Goal: Task Accomplishment & Management: Manage account settings

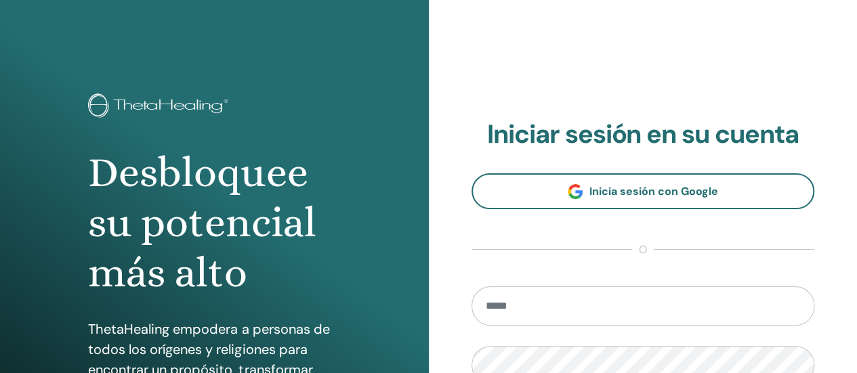
click at [576, 304] on input "email" at bounding box center [644, 306] width 344 height 39
type input "**********"
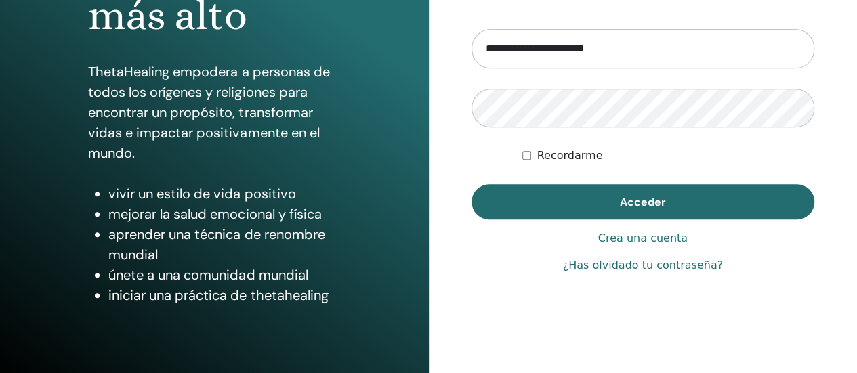
scroll to position [271, 0]
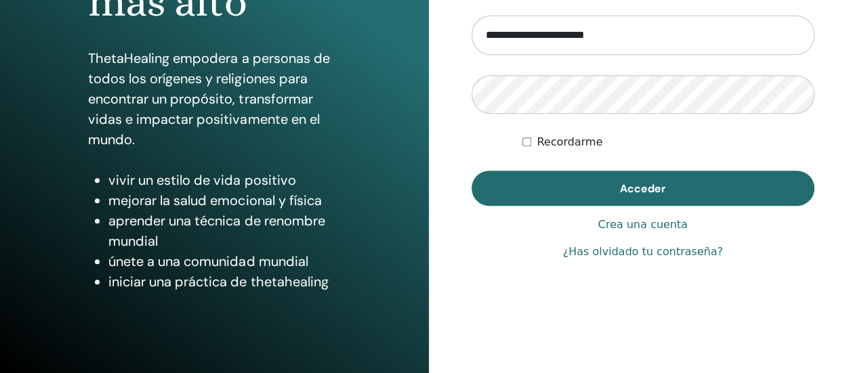
click at [665, 254] on link "¿Has olvidado tu contraseña?" at bounding box center [643, 252] width 160 height 16
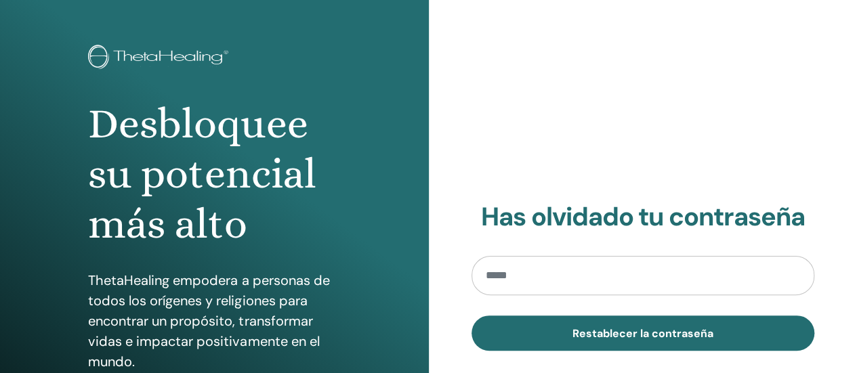
scroll to position [68, 0]
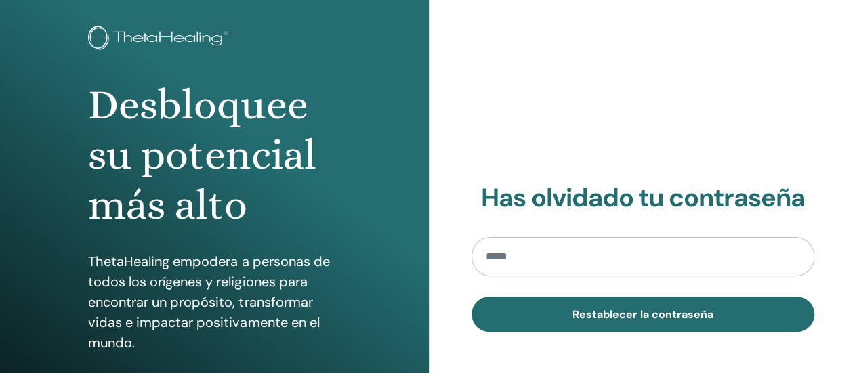
click at [546, 260] on input "email" at bounding box center [644, 256] width 344 height 39
type input "**********"
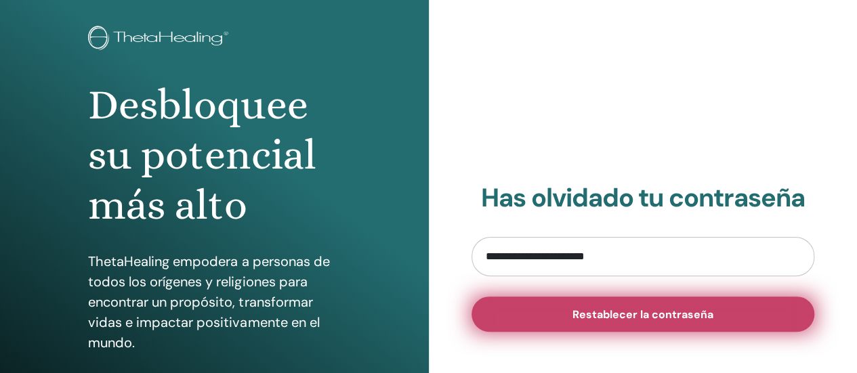
click at [673, 318] on span "Restablecer la contraseña" at bounding box center [643, 315] width 141 height 14
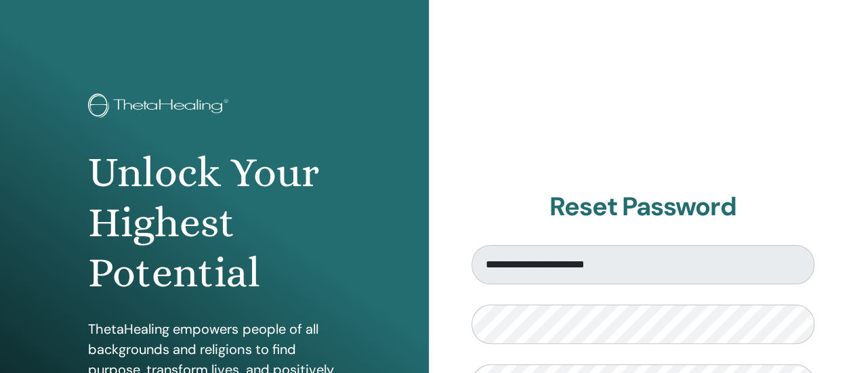
scroll to position [136, 0]
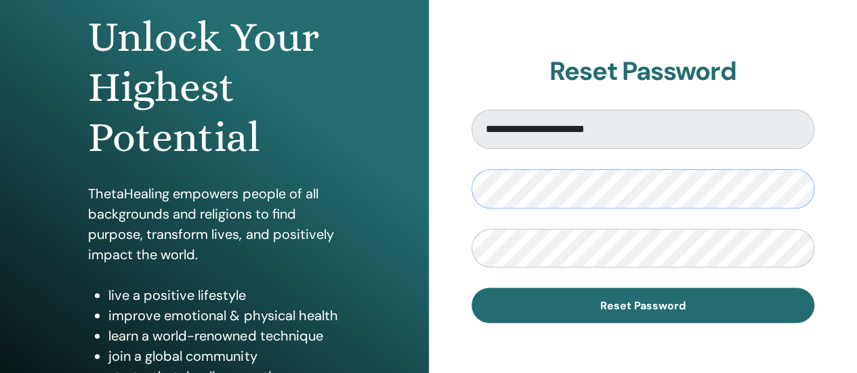
click at [461, 188] on div "**********" at bounding box center [643, 189] width 429 height 651
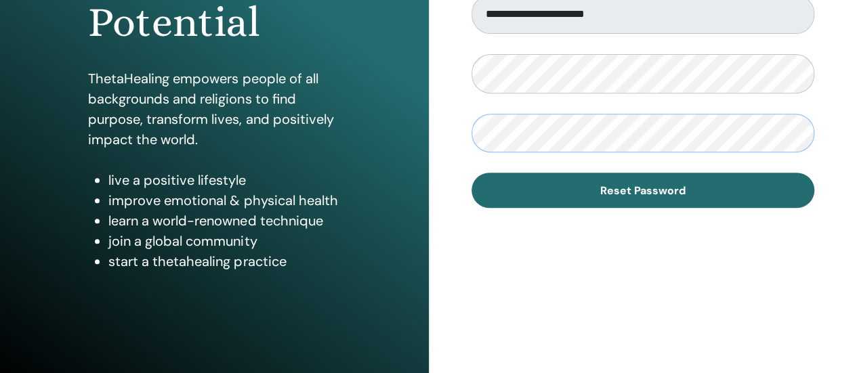
scroll to position [271, 0]
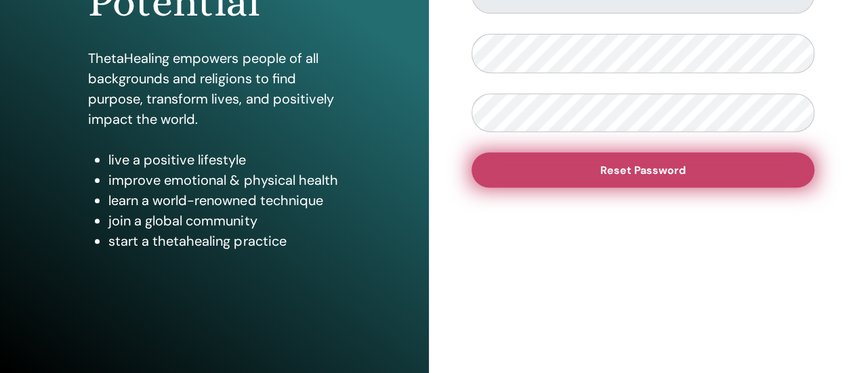
click at [588, 163] on button "Reset Password" at bounding box center [644, 170] width 344 height 35
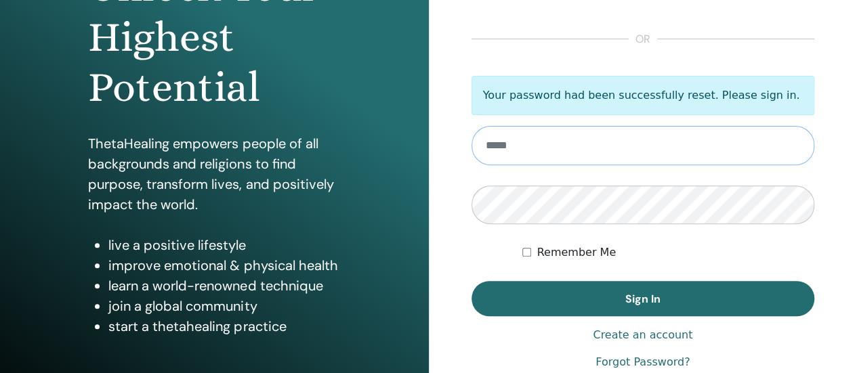
scroll to position [207, 0]
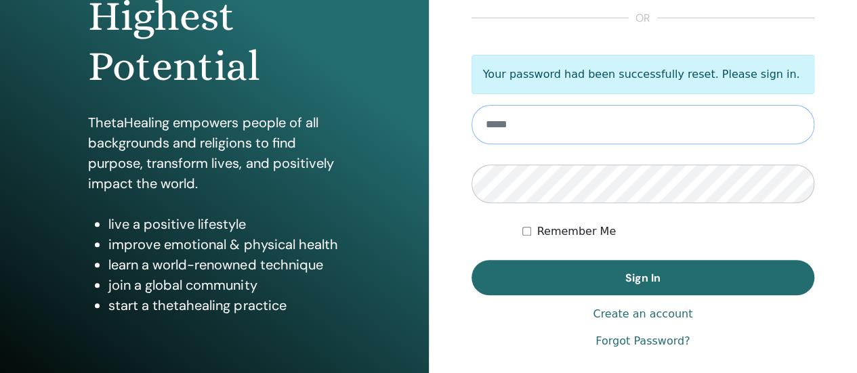
type input "**********"
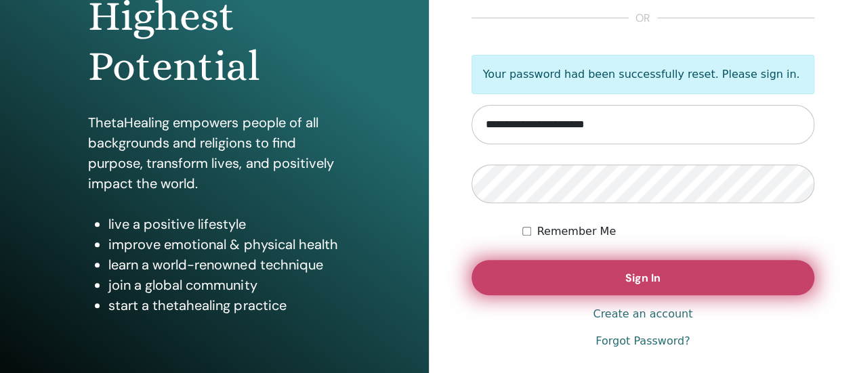
click at [653, 281] on span "Sign In" at bounding box center [643, 278] width 35 height 14
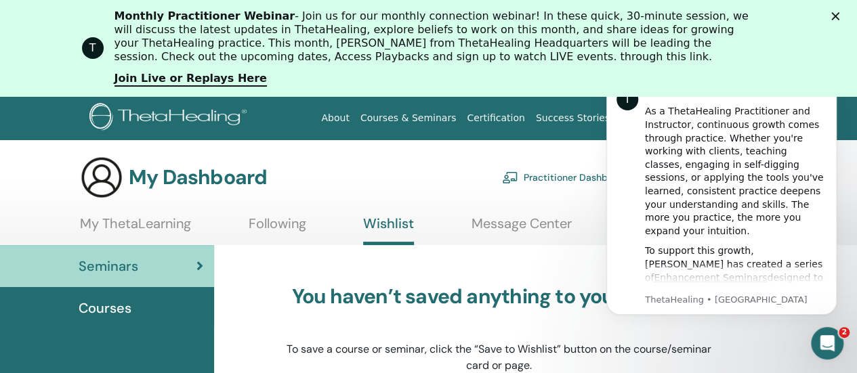
click at [840, 17] on icon "Cerrar" at bounding box center [836, 16] width 8 height 8
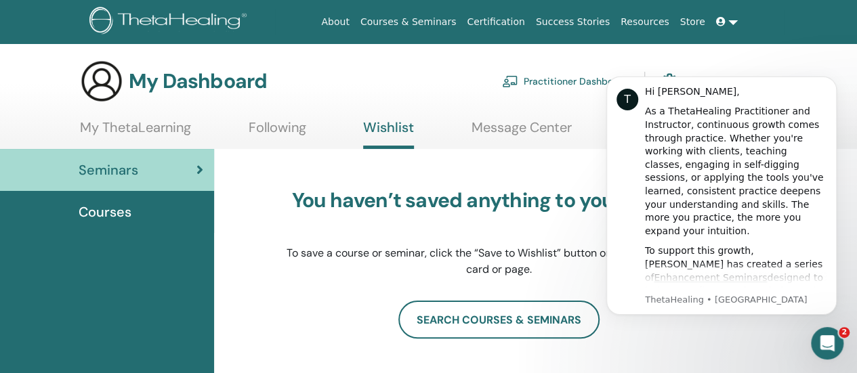
click at [733, 22] on link at bounding box center [727, 21] width 33 height 25
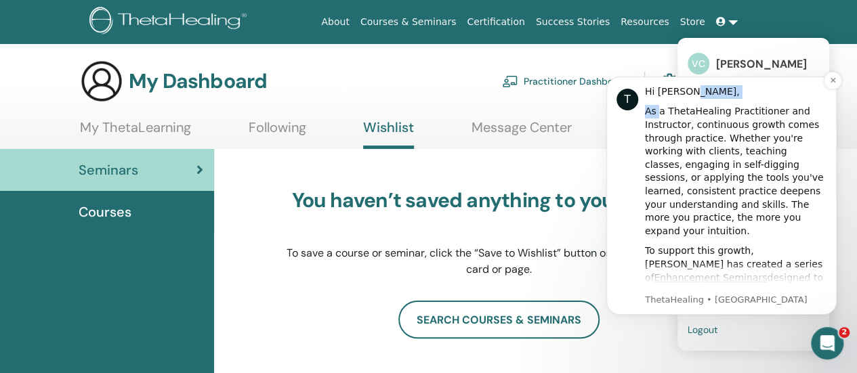
drag, startPoint x: 771, startPoint y: 85, endPoint x: 673, endPoint y: 106, distance: 99.7
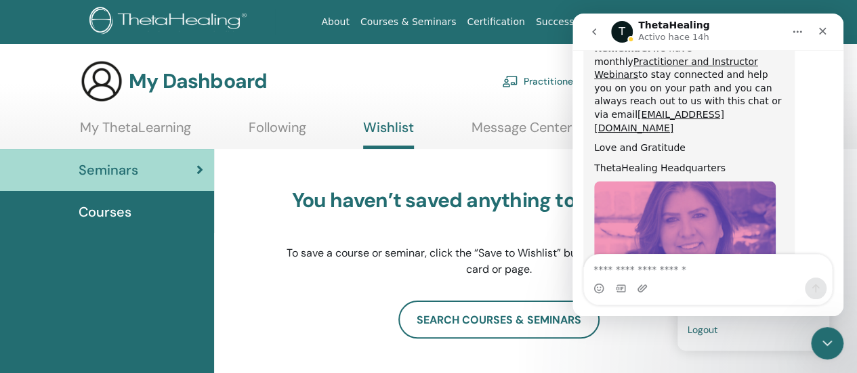
scroll to position [807, 0]
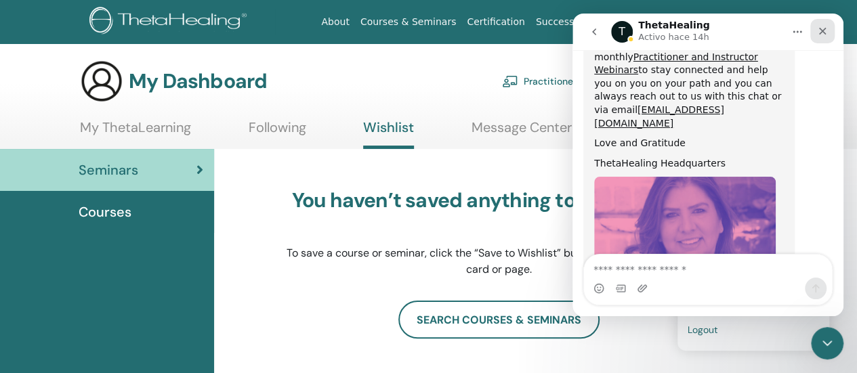
click at [821, 32] on icon "Cerrar" at bounding box center [822, 31] width 11 height 11
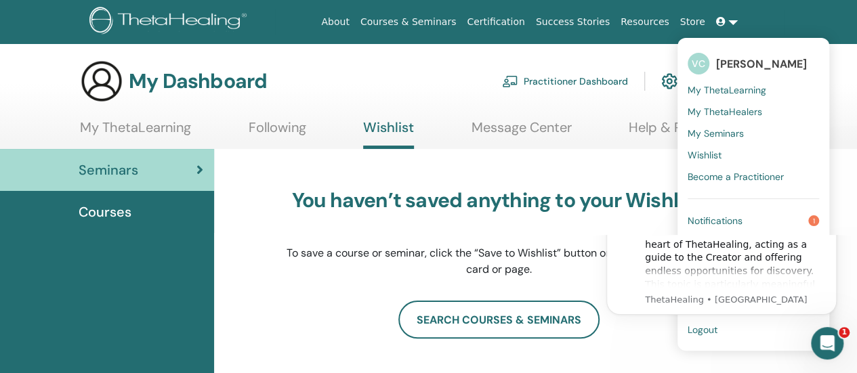
scroll to position [0, 0]
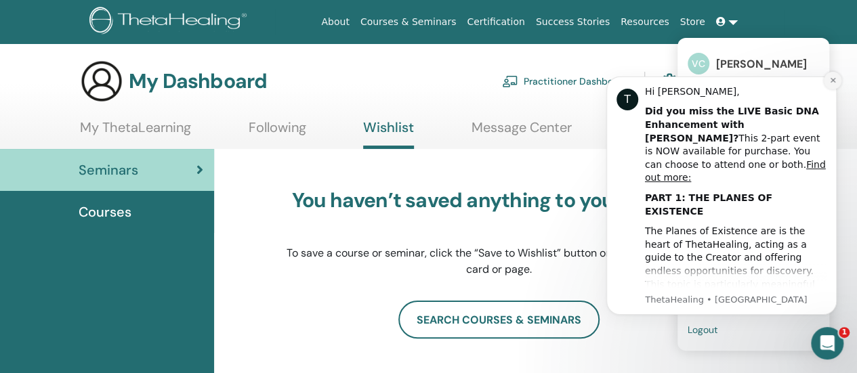
click at [835, 80] on icon "Dismiss notification" at bounding box center [833, 80] width 7 height 7
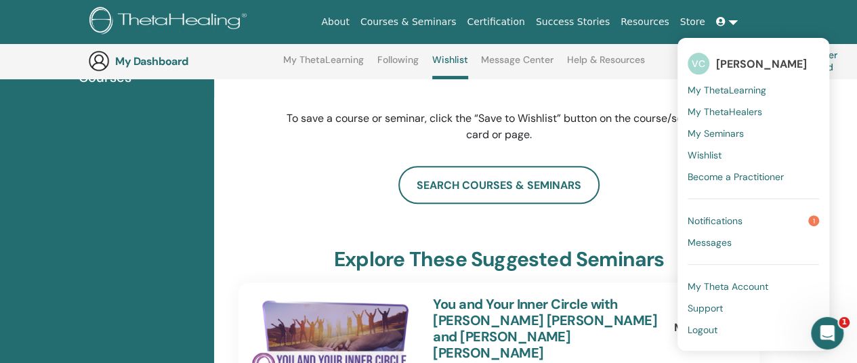
scroll to position [817, 0]
click at [702, 329] on span "Logout" at bounding box center [703, 330] width 30 height 12
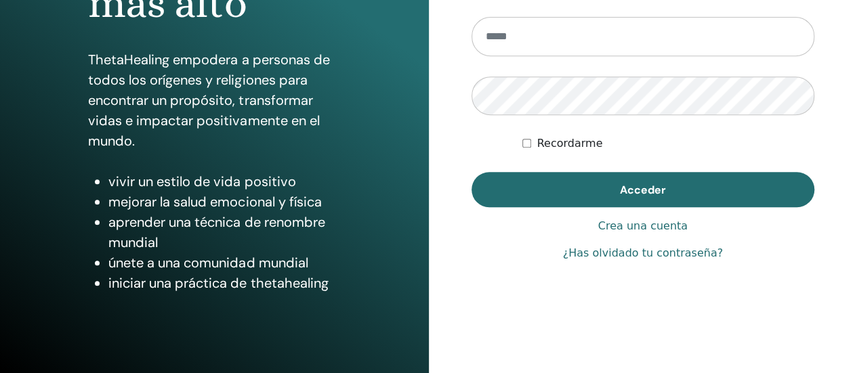
scroll to position [271, 0]
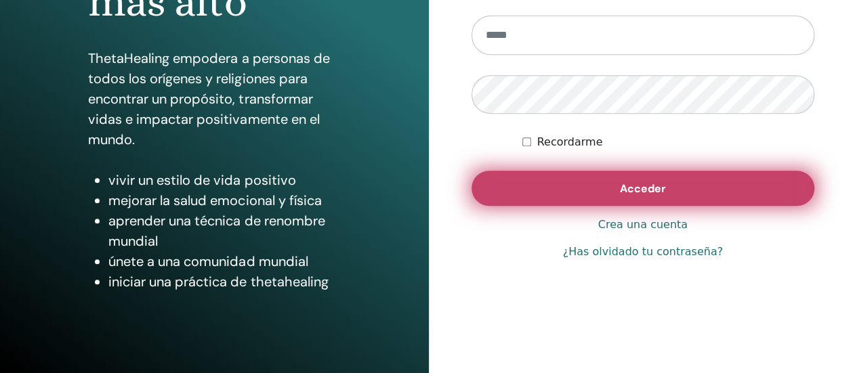
type input "**********"
click at [708, 195] on button "Acceder" at bounding box center [644, 188] width 344 height 35
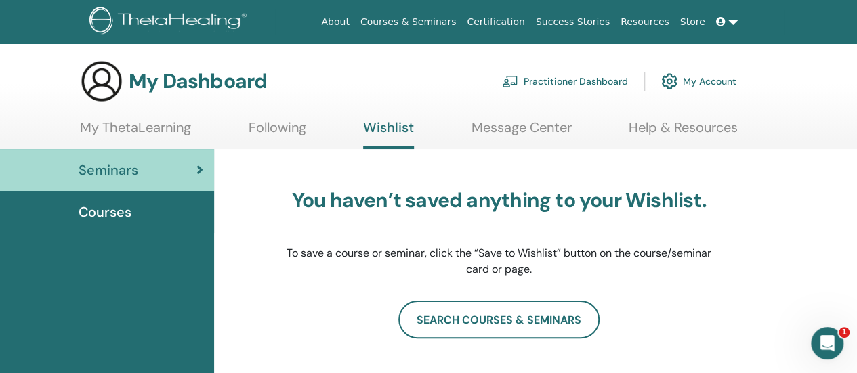
click at [732, 22] on link at bounding box center [727, 21] width 33 height 25
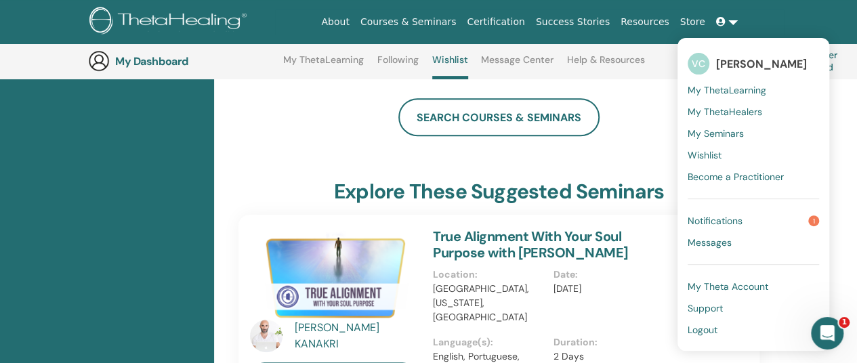
scroll to position [239, 0]
click at [710, 304] on span "Support" at bounding box center [705, 308] width 35 height 12
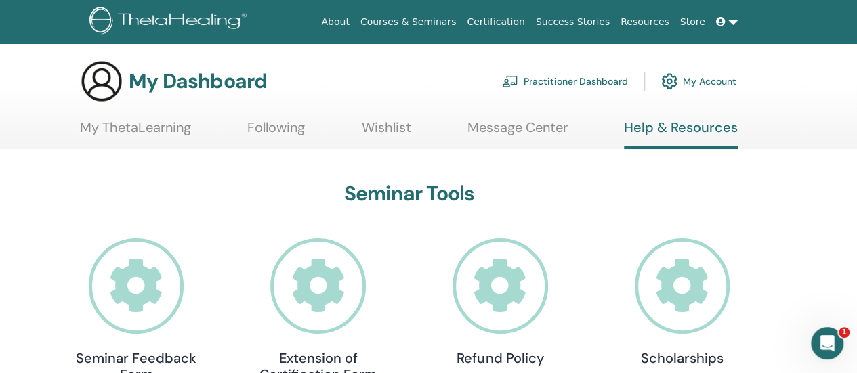
click at [731, 18] on link at bounding box center [727, 21] width 33 height 25
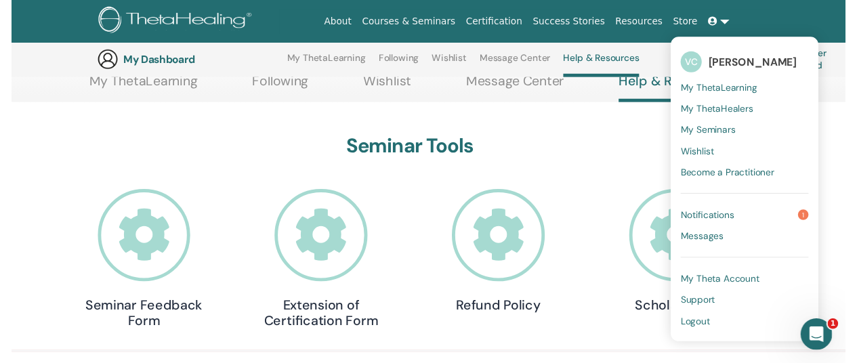
scroll to position [171, 0]
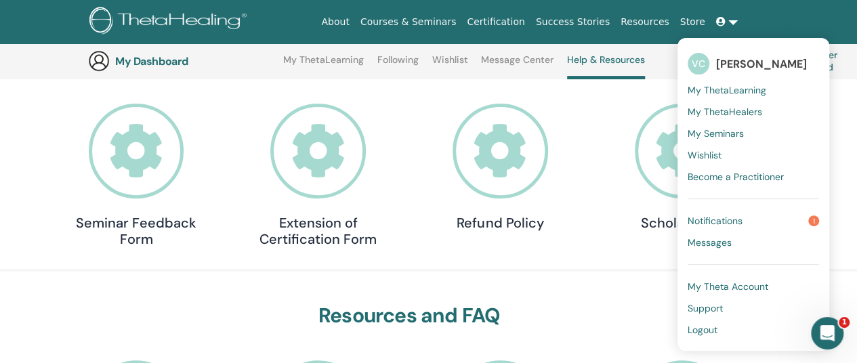
drag, startPoint x: 683, startPoint y: 317, endPoint x: 774, endPoint y: 352, distance: 97.4
click at [774, 193] on body "About Courses & Seminars Certification Success Stories Resources Store VC Vivia…" at bounding box center [428, 10] width 857 height 363
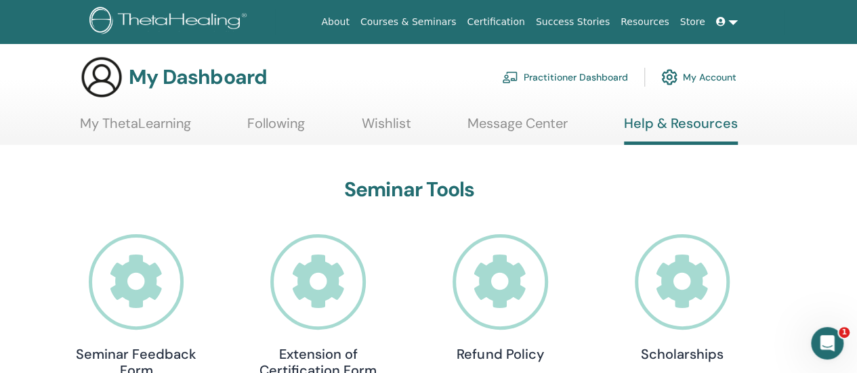
scroll to position [0, 0]
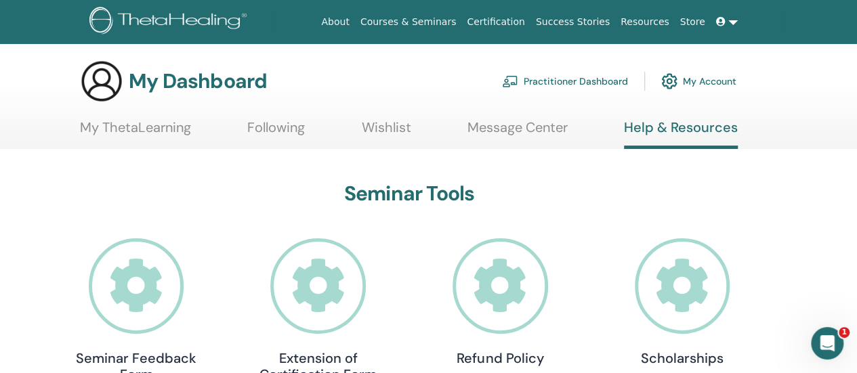
click at [724, 22] on icon at bounding box center [720, 21] width 9 height 9
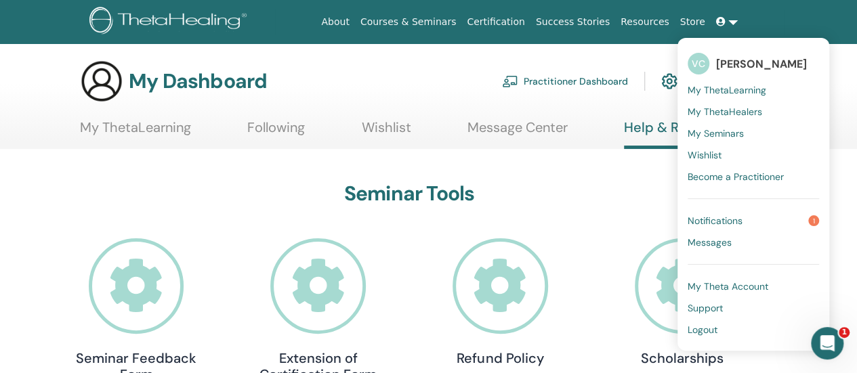
click at [748, 220] on link "Notifications 1" at bounding box center [753, 221] width 131 height 22
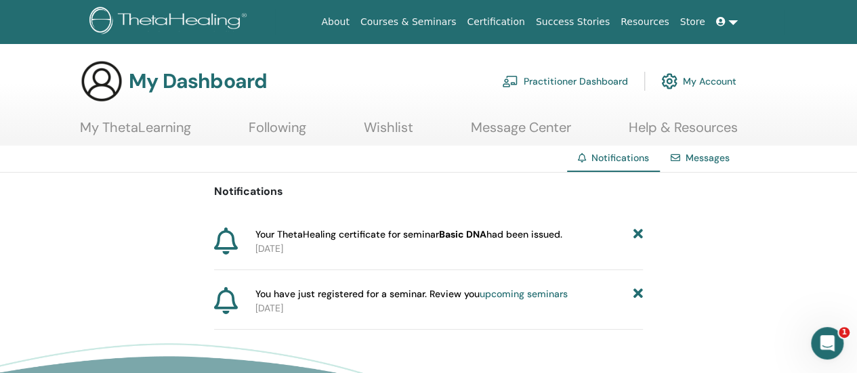
click at [704, 80] on link "My Account" at bounding box center [699, 81] width 75 height 30
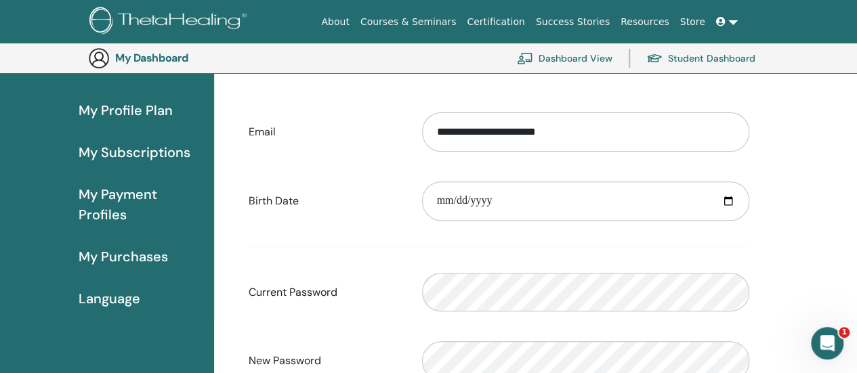
scroll to position [165, 0]
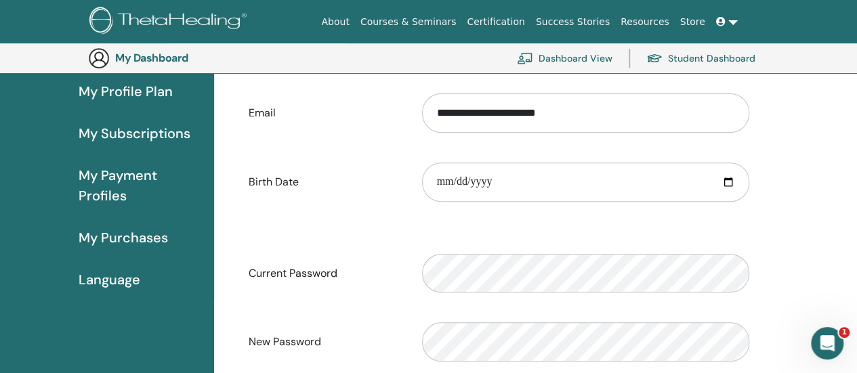
click at [126, 279] on span "Language" at bounding box center [110, 280] width 62 height 20
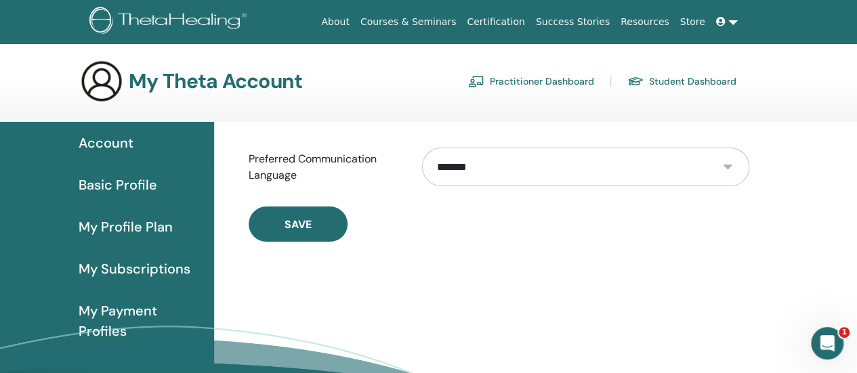
click at [565, 162] on select "**********" at bounding box center [585, 167] width 327 height 39
select select "***"
click at [422, 148] on select "**********" at bounding box center [585, 167] width 327 height 39
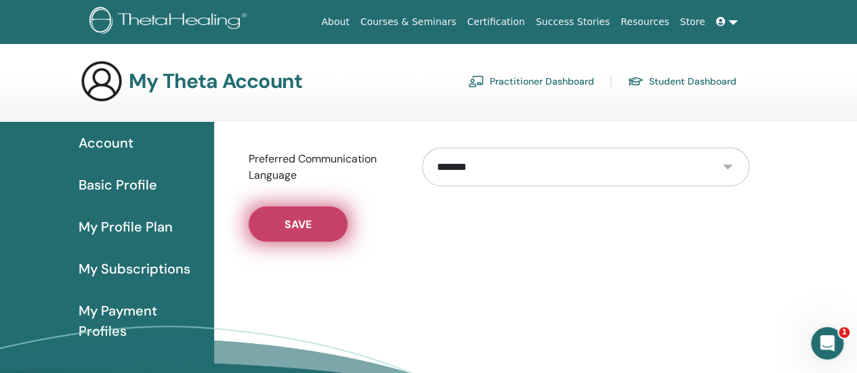
click at [324, 222] on button "Save" at bounding box center [298, 224] width 99 height 35
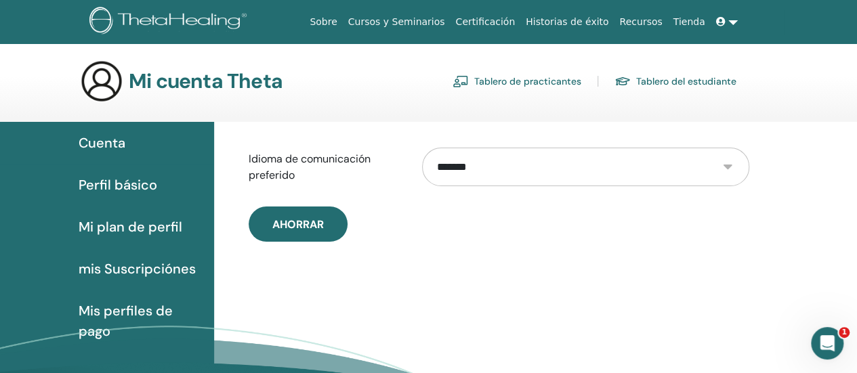
click at [125, 224] on span "Mi plan de perfil" at bounding box center [131, 227] width 104 height 20
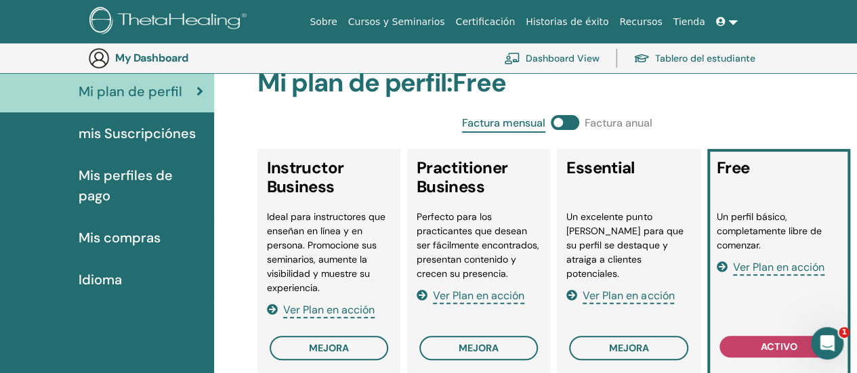
scroll to position [233, 0]
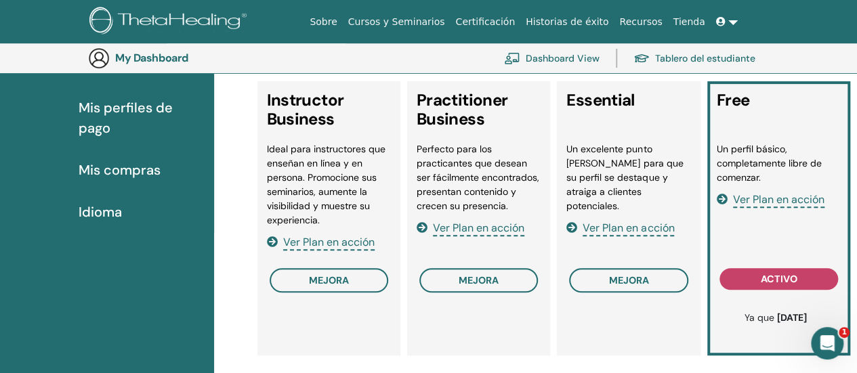
click at [755, 200] on span "Ver Plan en acción" at bounding box center [779, 201] width 92 height 16
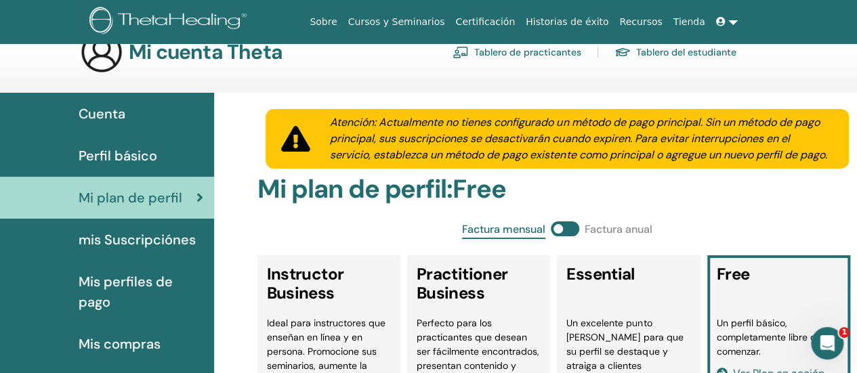
scroll to position [0, 0]
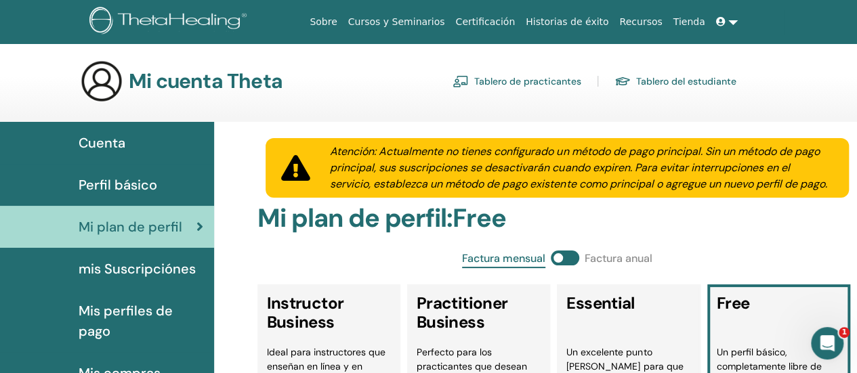
click at [685, 81] on link "Tablero del estudiante" at bounding box center [676, 81] width 122 height 22
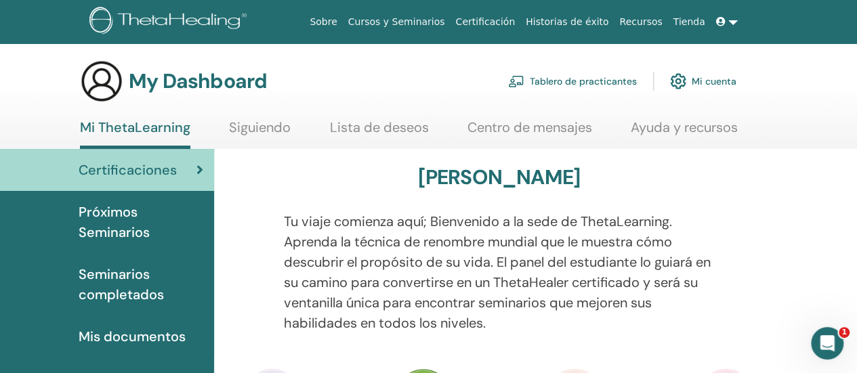
click at [693, 24] on link "Tienda" at bounding box center [689, 21] width 43 height 25
click at [502, 21] on link "Certificación" at bounding box center [485, 21] width 70 height 25
